Goal: Find specific page/section: Find specific page/section

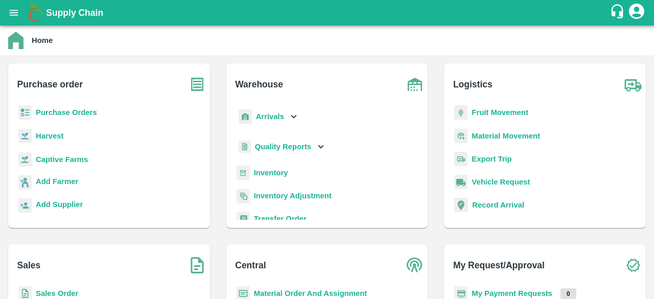
click at [57, 159] on b "Captive Farms" at bounding box center [62, 159] width 52 height 8
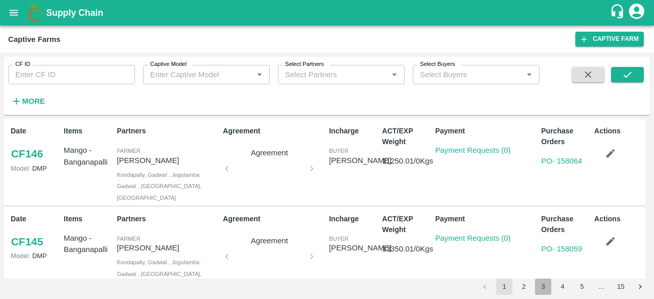
click at [546, 287] on button "3" at bounding box center [543, 286] width 16 height 16
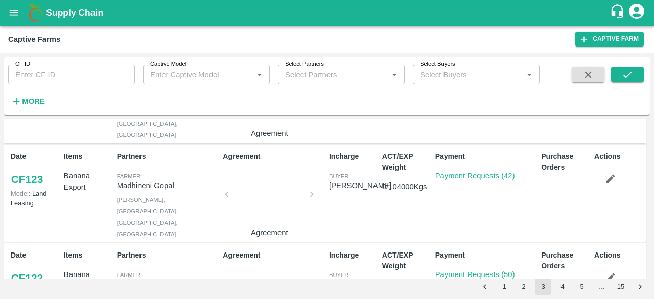
scroll to position [314, 0]
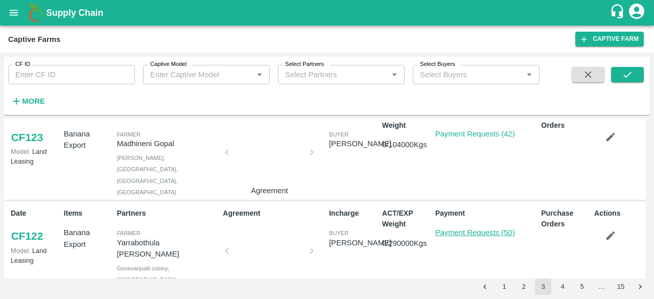
click at [457, 228] on link "Payment Requests (50)" at bounding box center [475, 232] width 80 height 8
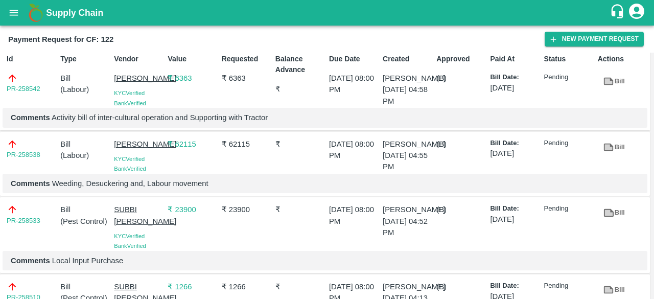
scroll to position [10, 0]
